Goal: Task Accomplishment & Management: Use online tool/utility

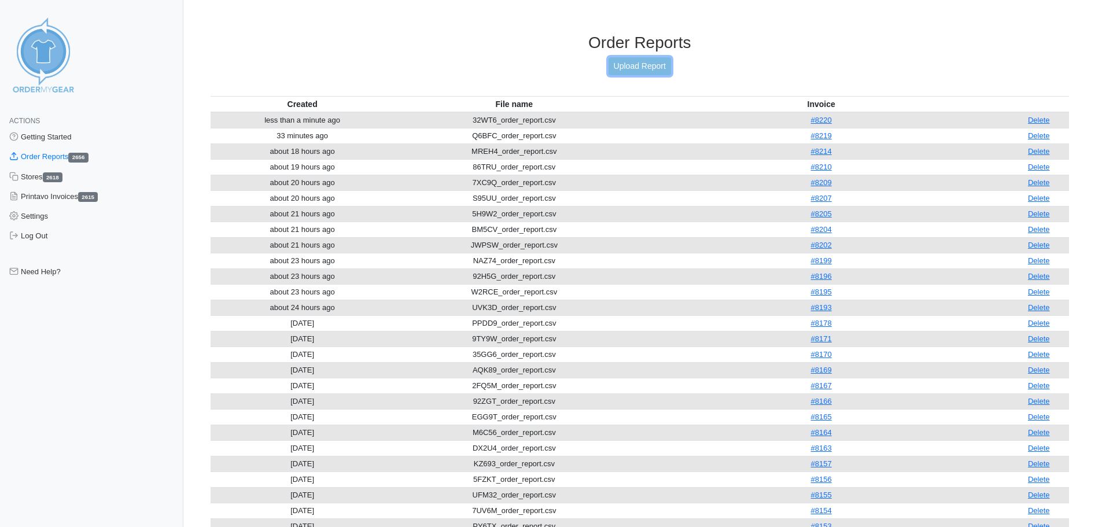
click at [628, 62] on link "Upload Report" at bounding box center [639, 66] width 62 height 18
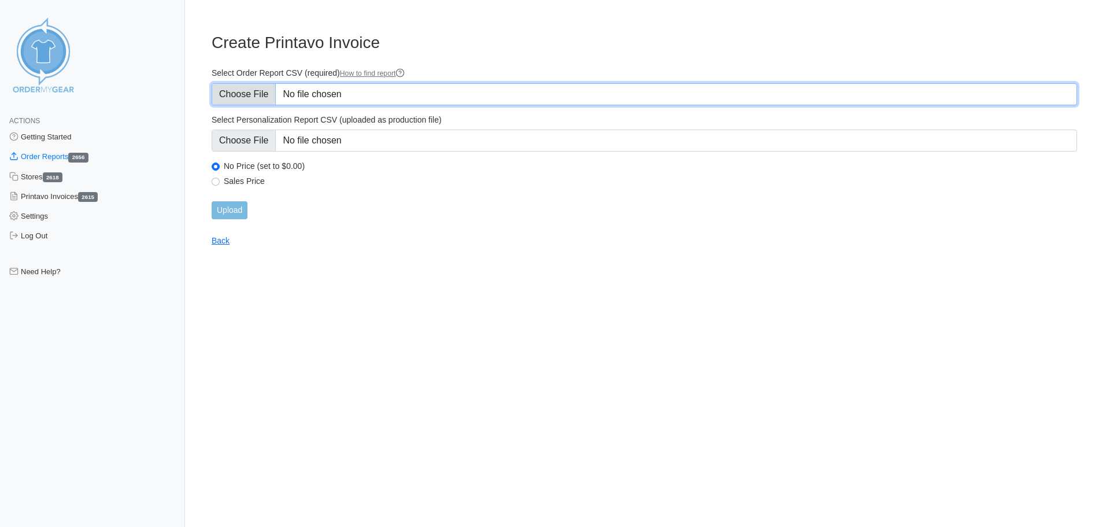
click at [330, 99] on input "Select Order Report CSV (required) How to find report" at bounding box center [645, 94] width 866 height 22
type input "C:\fakepath\3FWVS_order_report.csv"
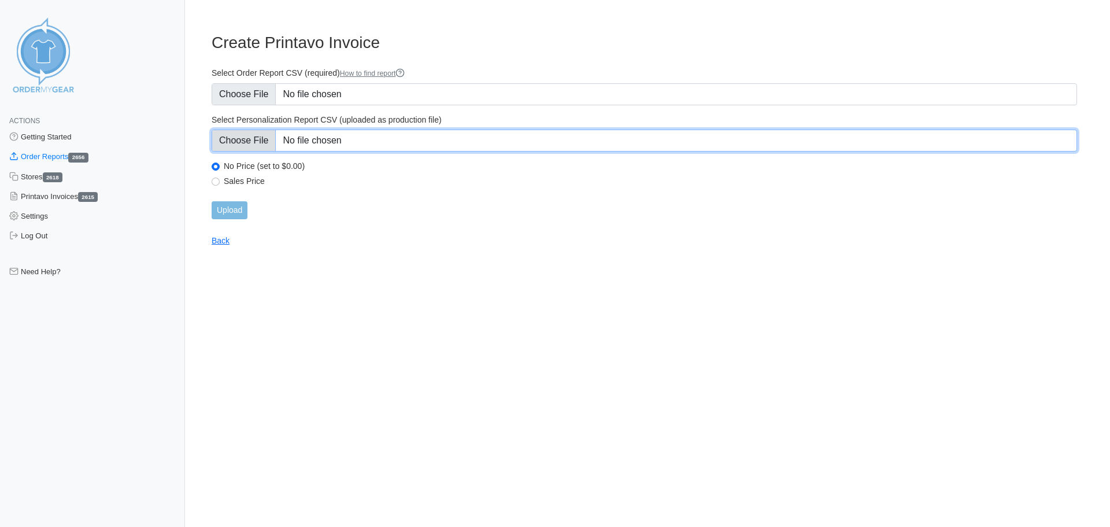
click at [455, 142] on input "Select Personalization Report CSV (uploaded as production file)" at bounding box center [645, 141] width 866 height 22
type input "C:\fakepath\3FWVS_personalization_report.csv"
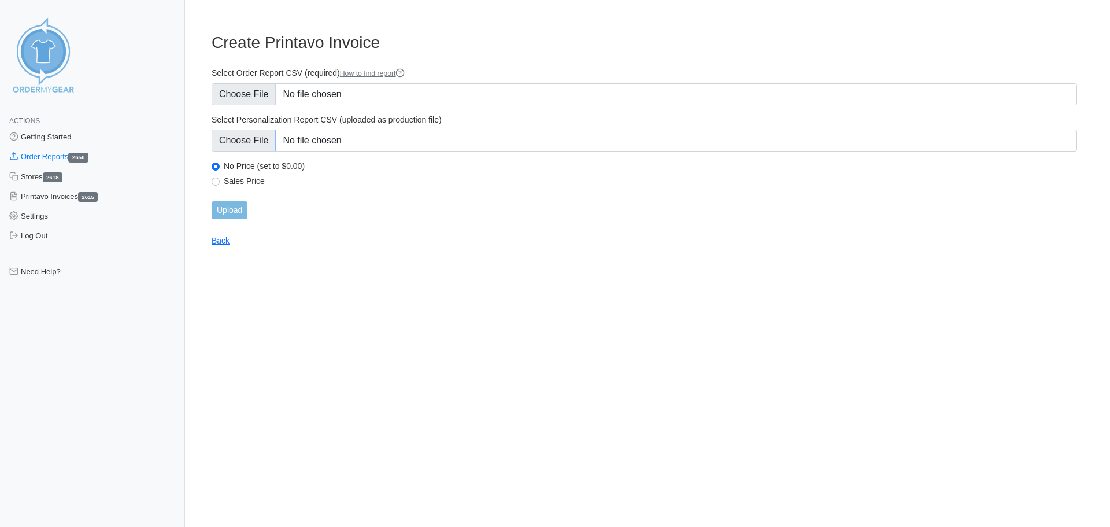
drag, startPoint x: 241, startPoint y: 219, endPoint x: 229, endPoint y: 219, distance: 11.6
click at [240, 219] on main "Create Printavo Invoice Select Order Report CSV (required) How to find report S…" at bounding box center [645, 132] width 894 height 227
click at [228, 215] on input "Upload" at bounding box center [230, 210] width 36 height 18
